Goal: Task Accomplishment & Management: Manage account settings

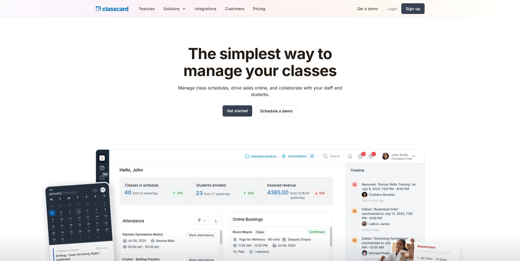
click at [396, 8] on link "Login" at bounding box center [392, 8] width 19 height 12
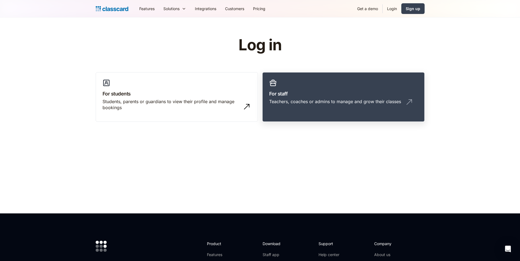
click at [336, 89] on link "For staff Teachers, coaches or admins to manage and grow their classes" at bounding box center [343, 97] width 162 height 50
